Goal: Information Seeking & Learning: Learn about a topic

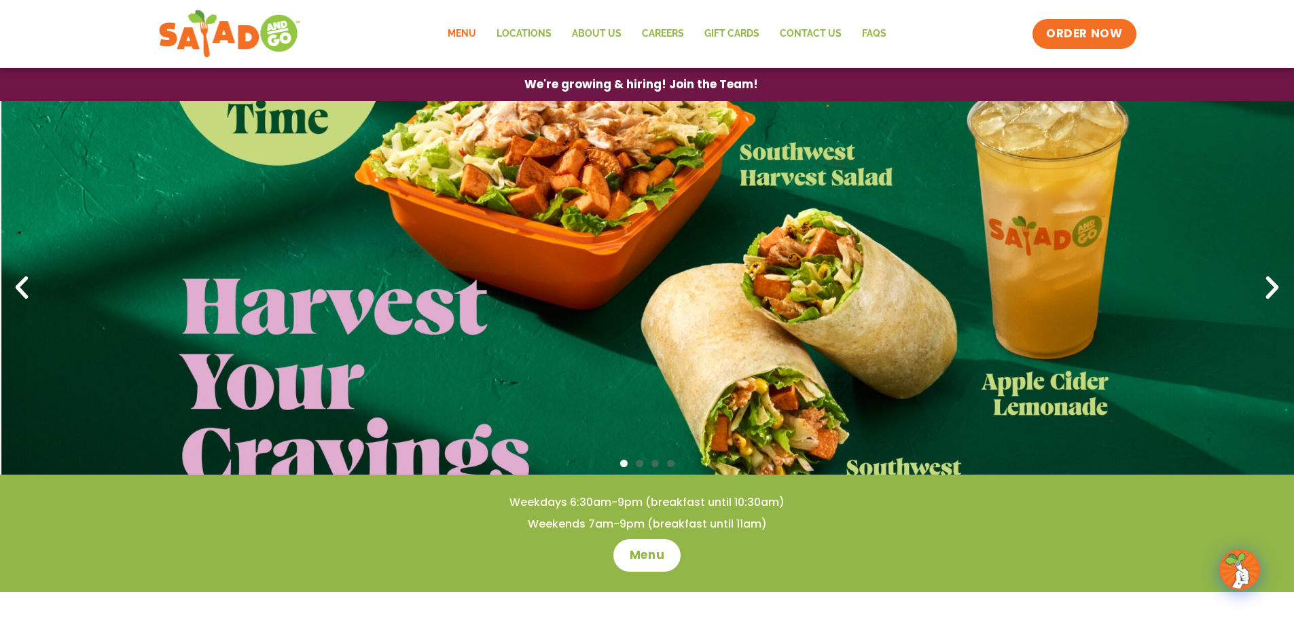
click at [457, 35] on link "Menu" at bounding box center [461, 33] width 49 height 31
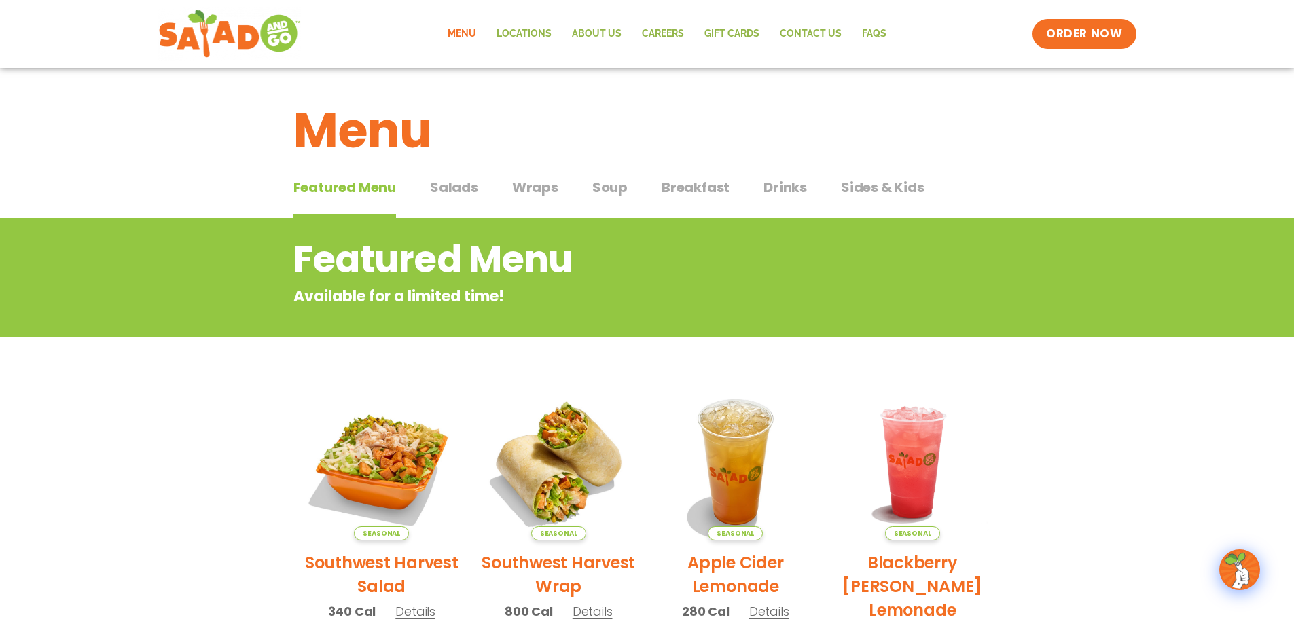
click at [440, 187] on span "Salads" at bounding box center [454, 187] width 48 height 20
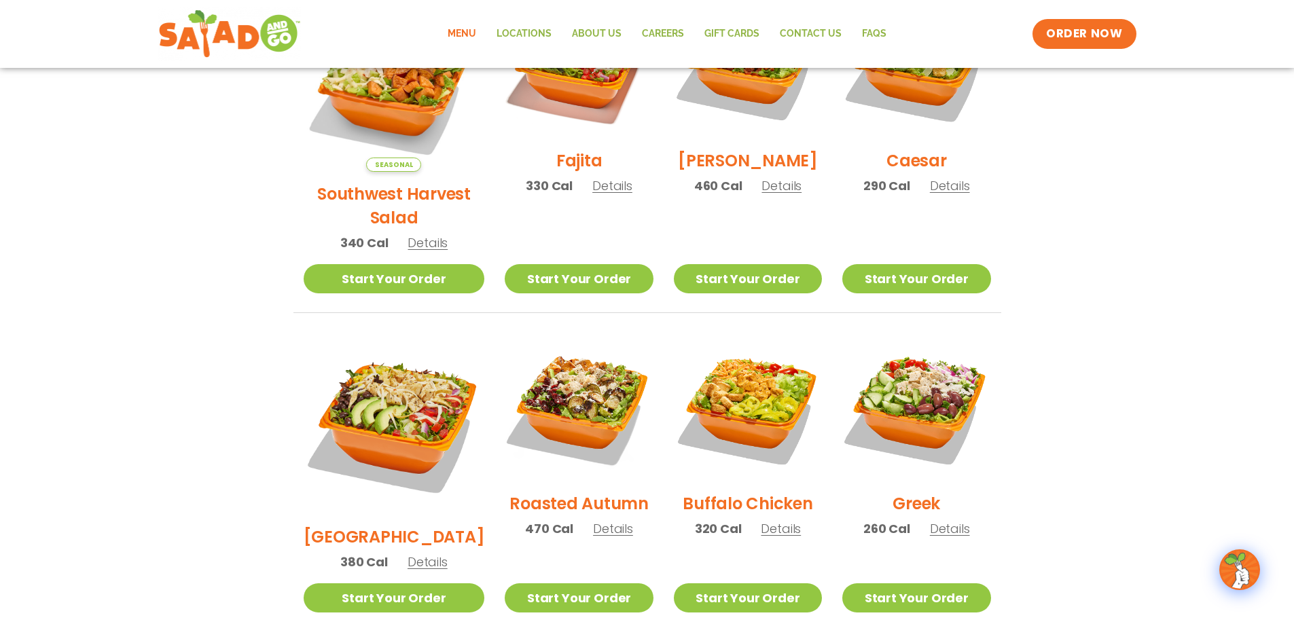
scroll to position [543, 0]
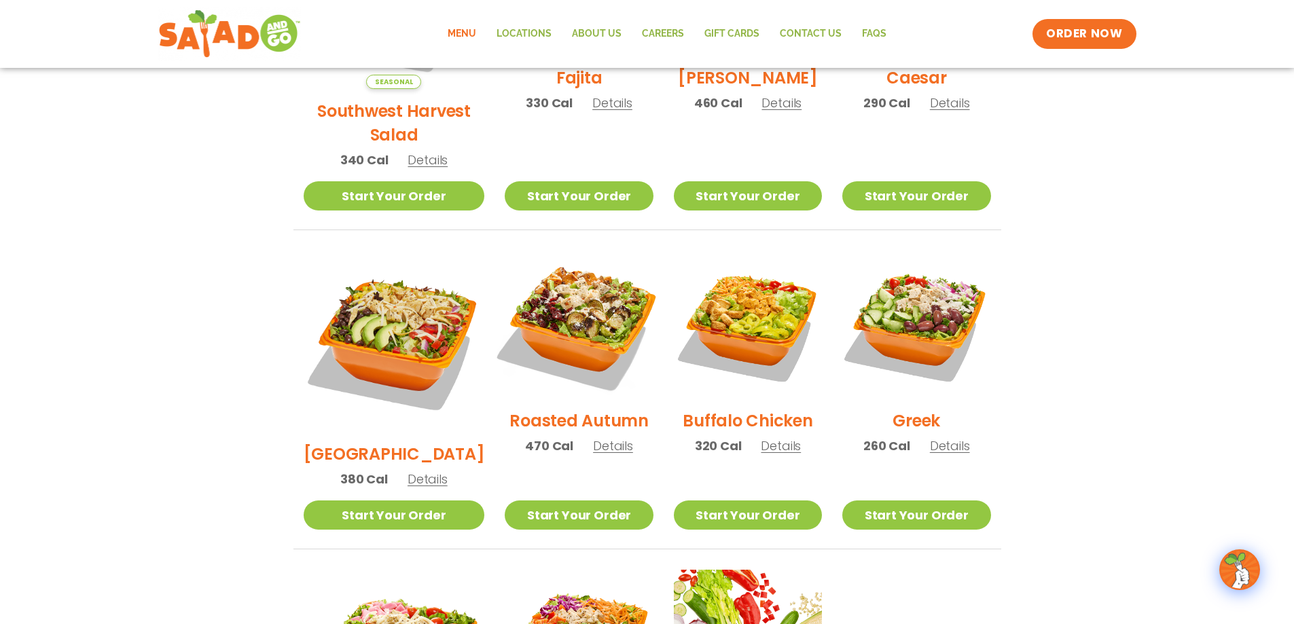
click at [542, 287] on img at bounding box center [579, 325] width 174 height 174
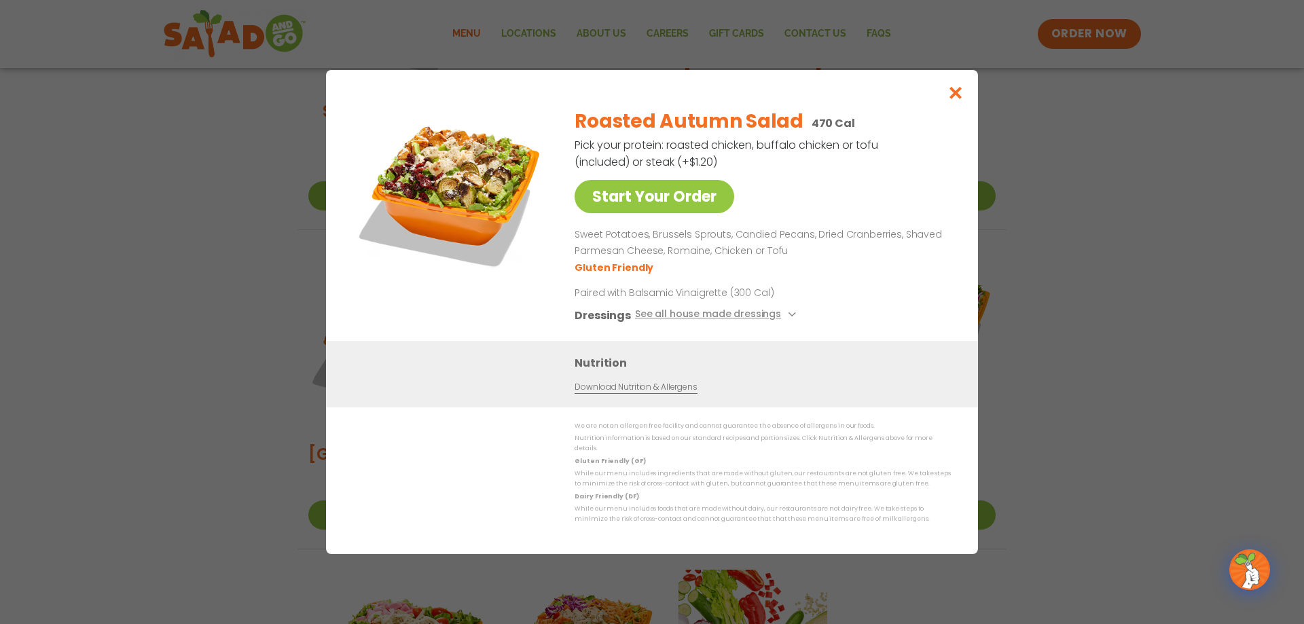
click at [480, 200] on img at bounding box center [452, 192] width 190 height 190
click at [964, 105] on button "Close modal" at bounding box center [956, 93] width 44 height 46
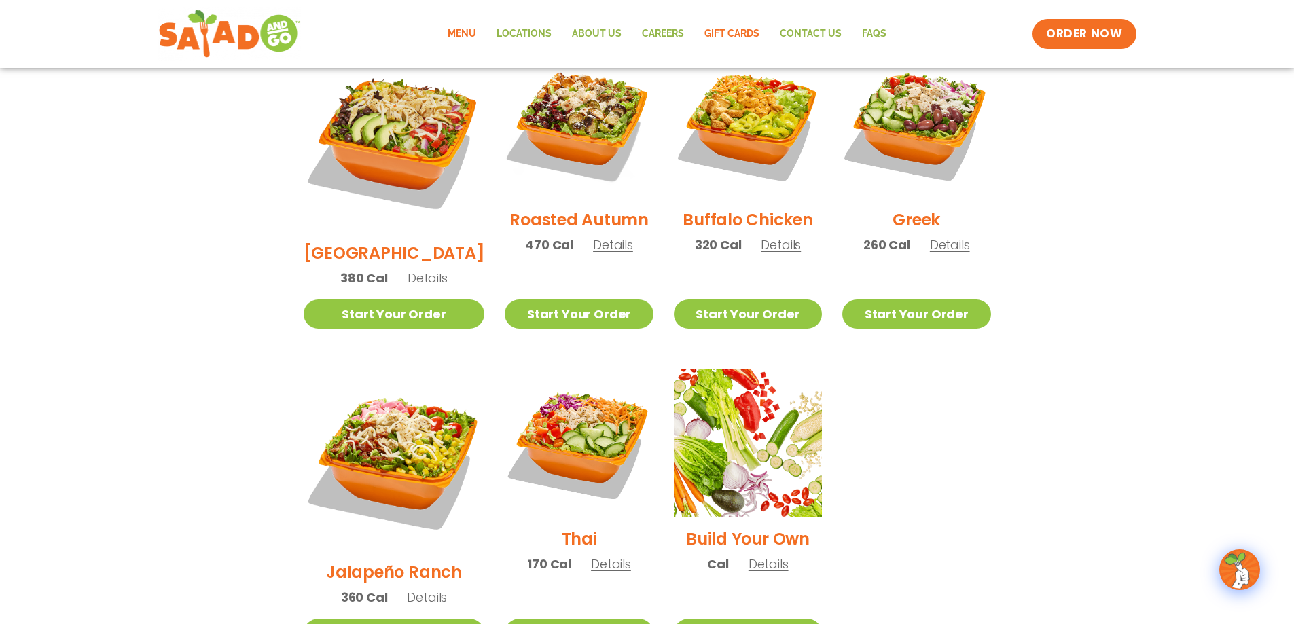
scroll to position [408, 0]
